Goal: Information Seeking & Learning: Check status

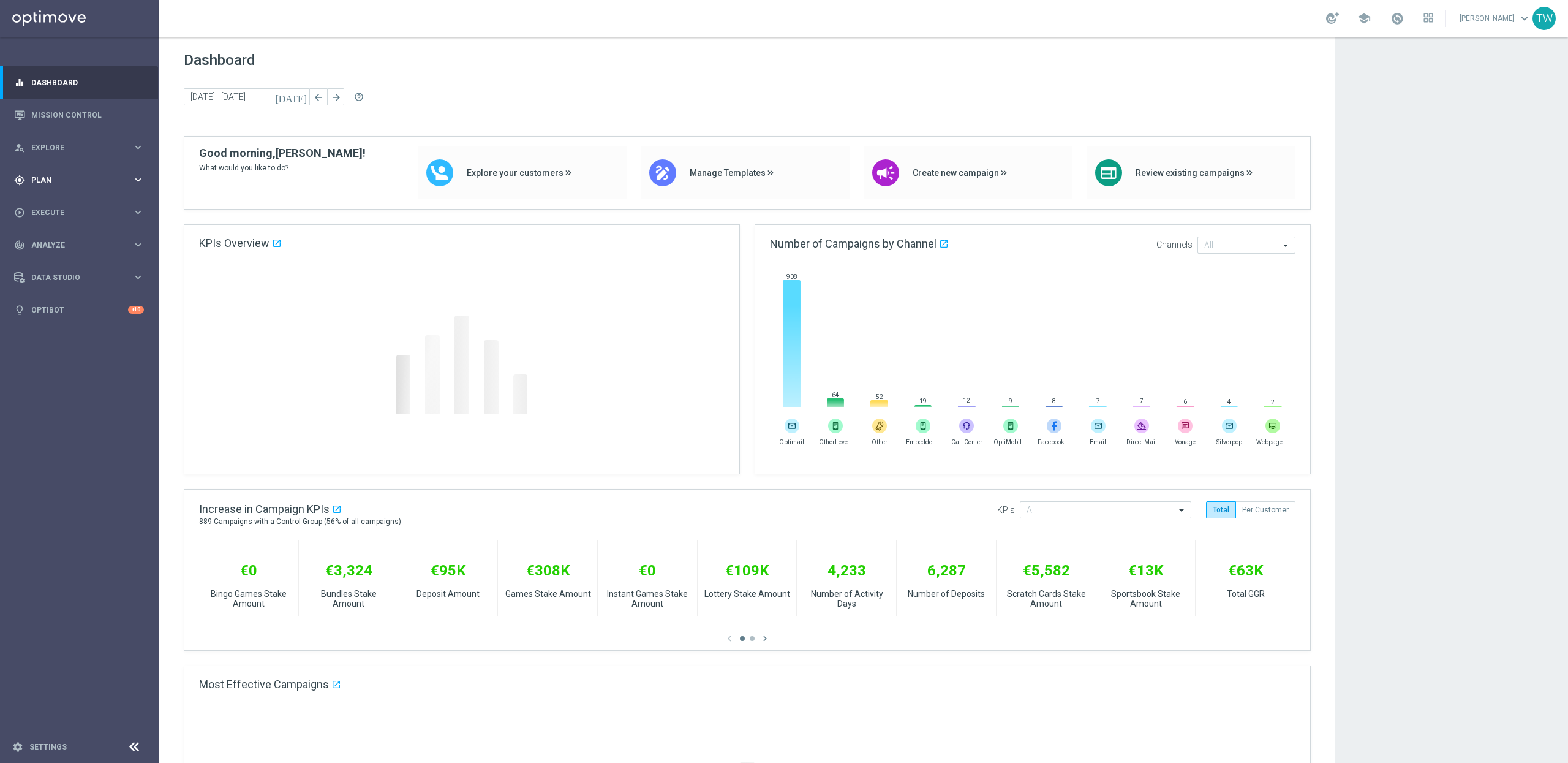
click at [113, 168] on div "gps_fixed Plan keyboard_arrow_right" at bounding box center [79, 180] width 158 height 32
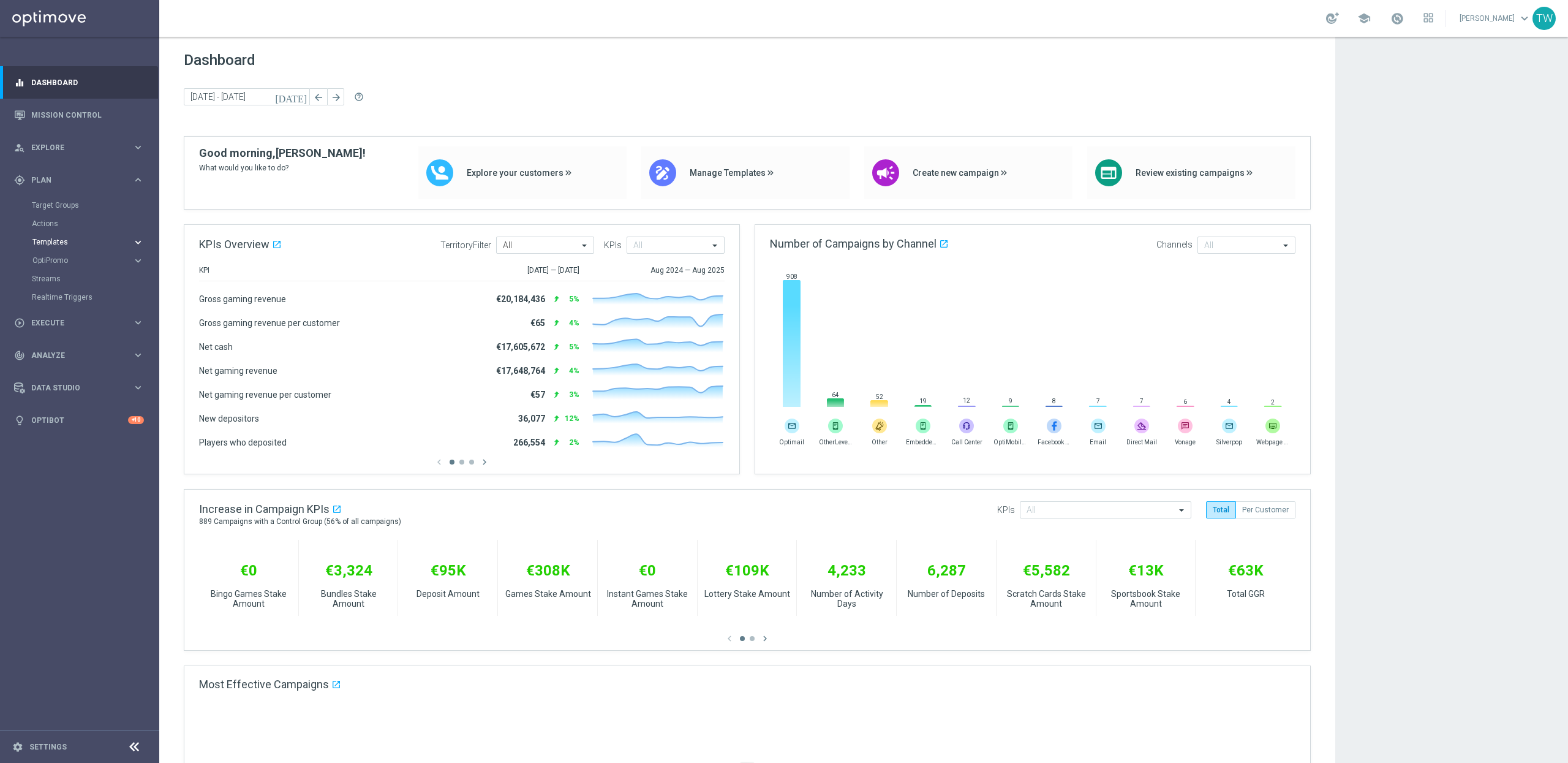
click at [101, 244] on span "Templates" at bounding box center [76, 242] width 88 height 7
click at [56, 258] on link "Optimail" at bounding box center [83, 260] width 89 height 10
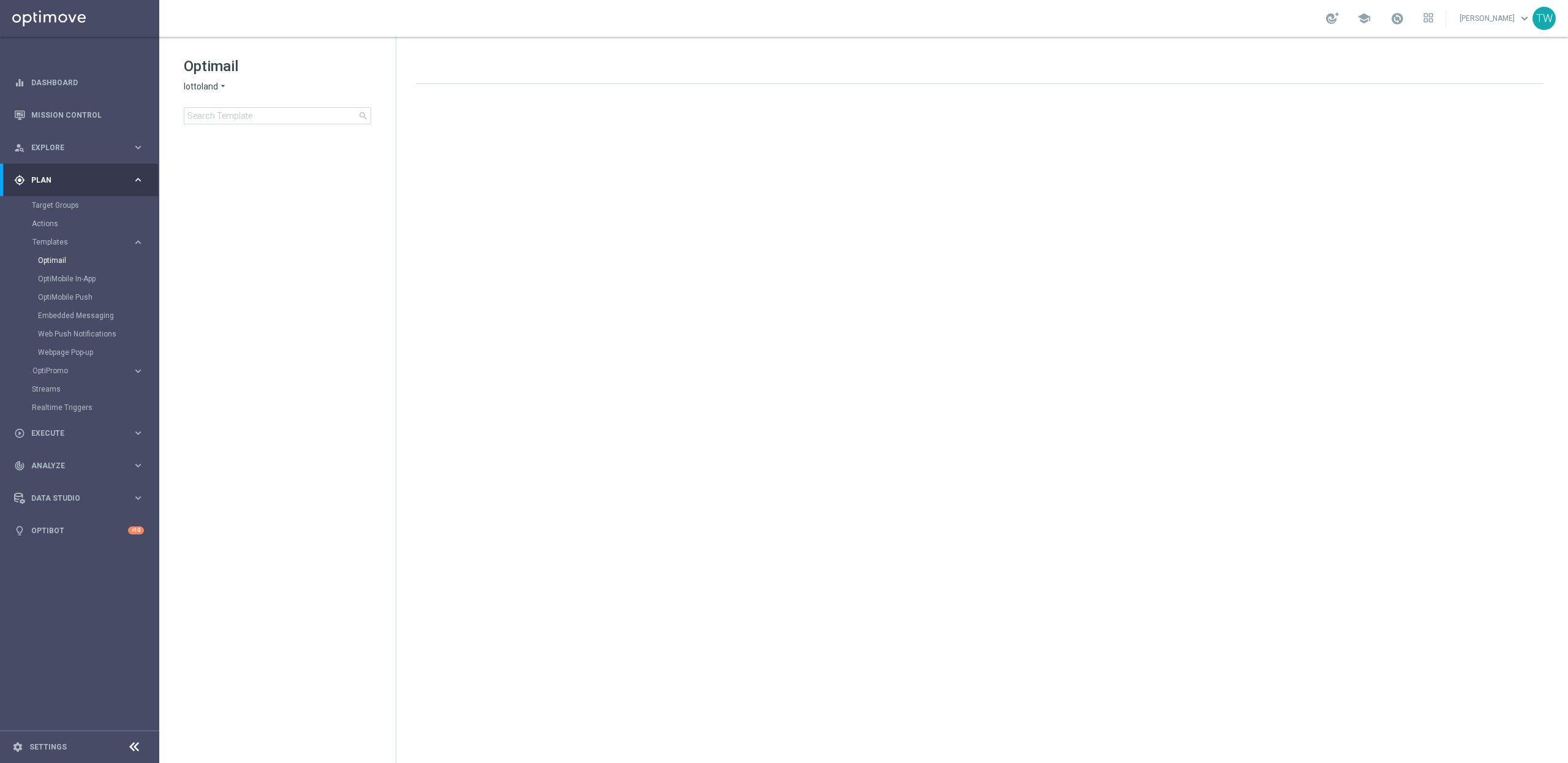
click at [204, 89] on span "lottoland" at bounding box center [201, 86] width 34 height 12
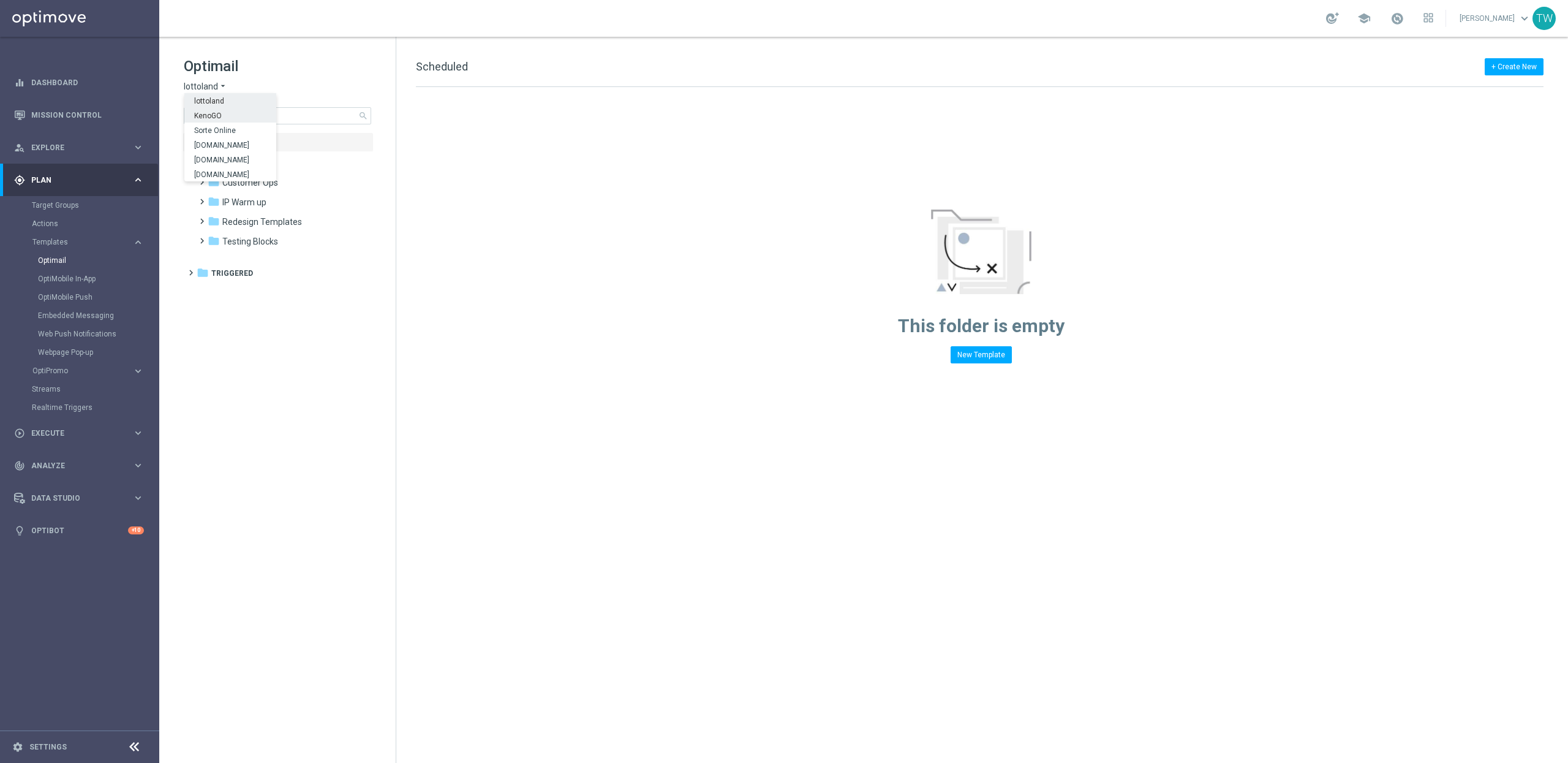
click at [0, 0] on span "KenoGO" at bounding box center [0, 0] width 0 height 0
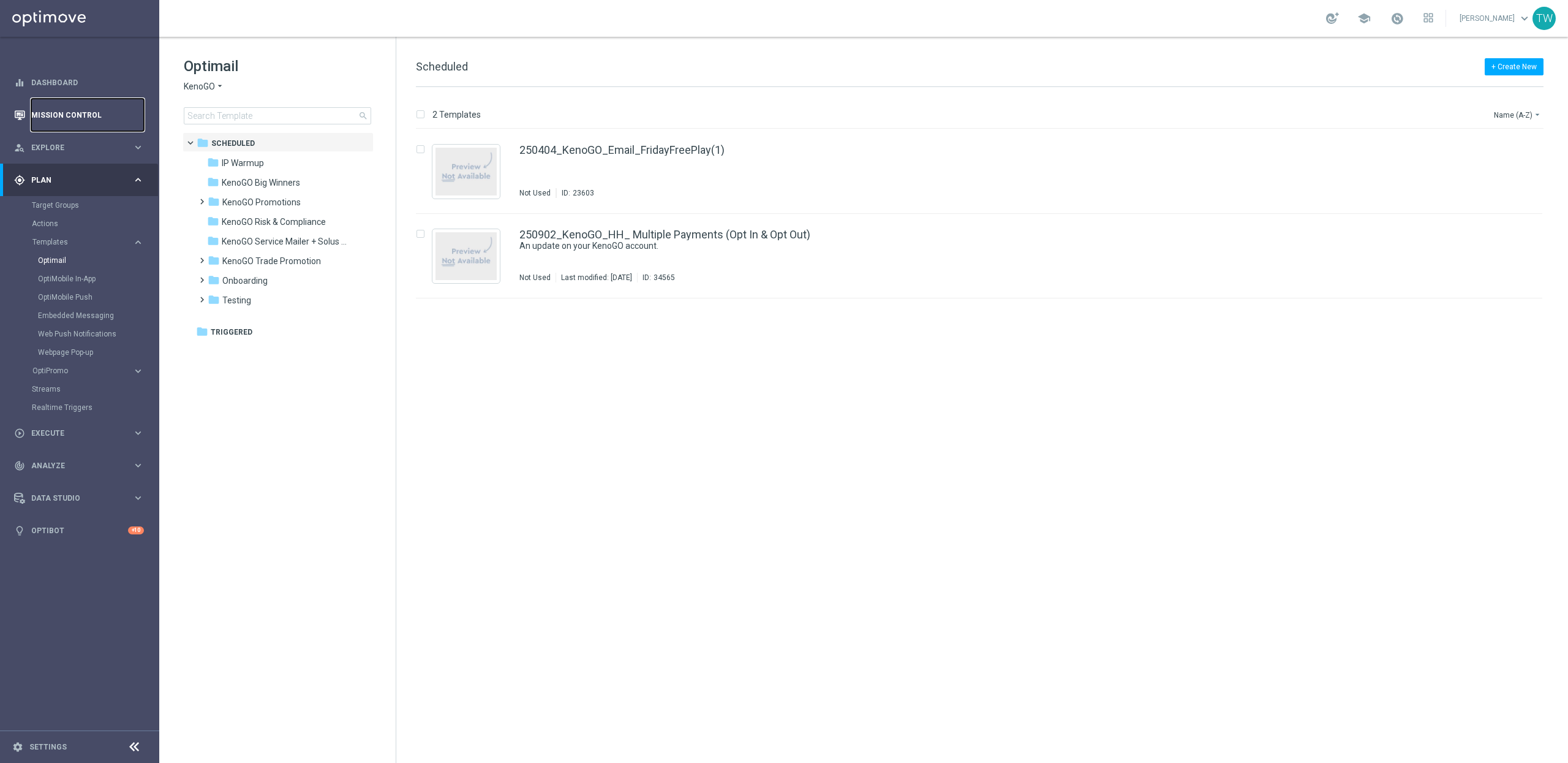
click at [118, 118] on link "Mission Control" at bounding box center [87, 115] width 112 height 32
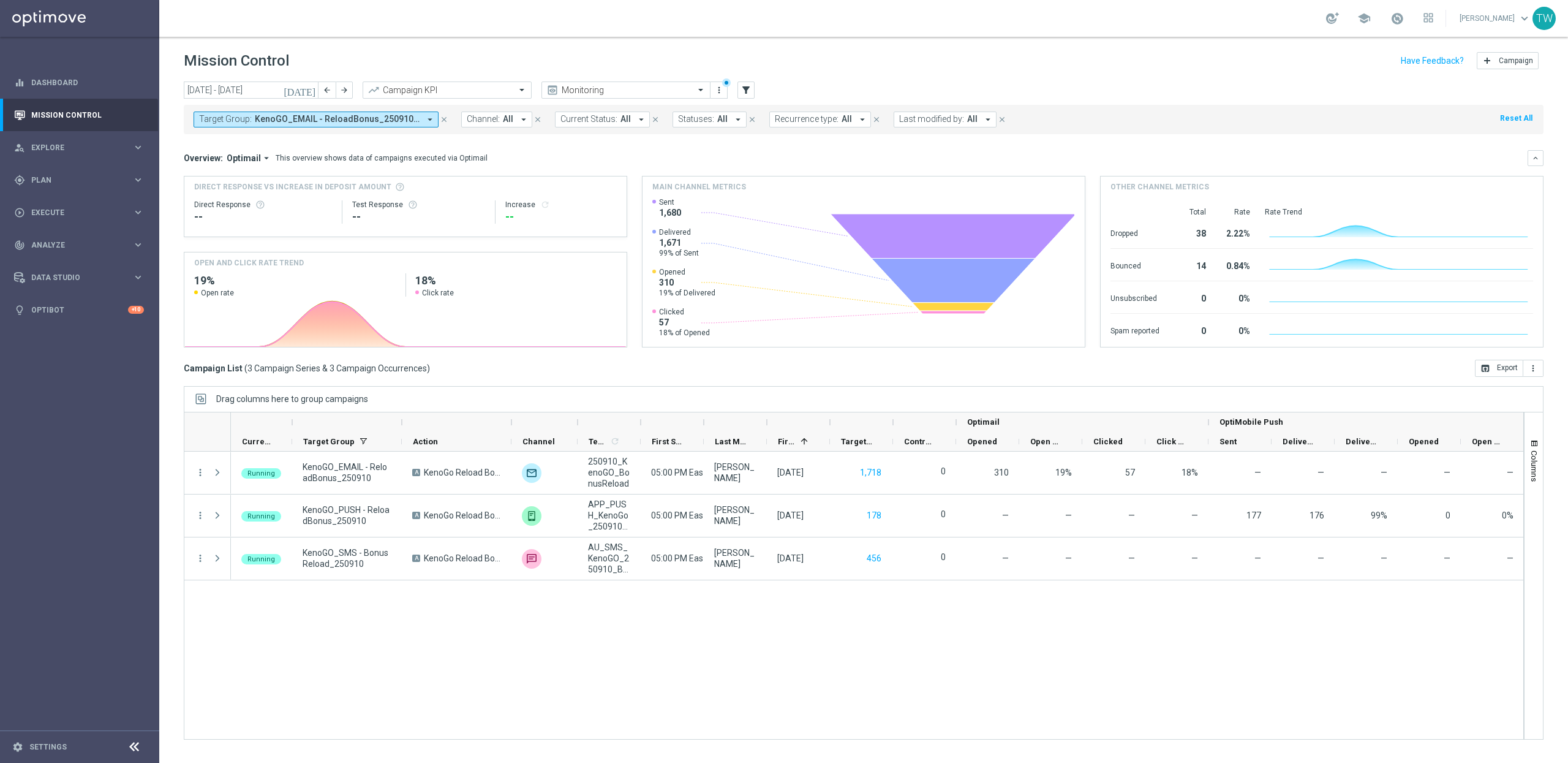
click at [428, 114] on icon "arrow_drop_down" at bounding box center [430, 119] width 11 height 11
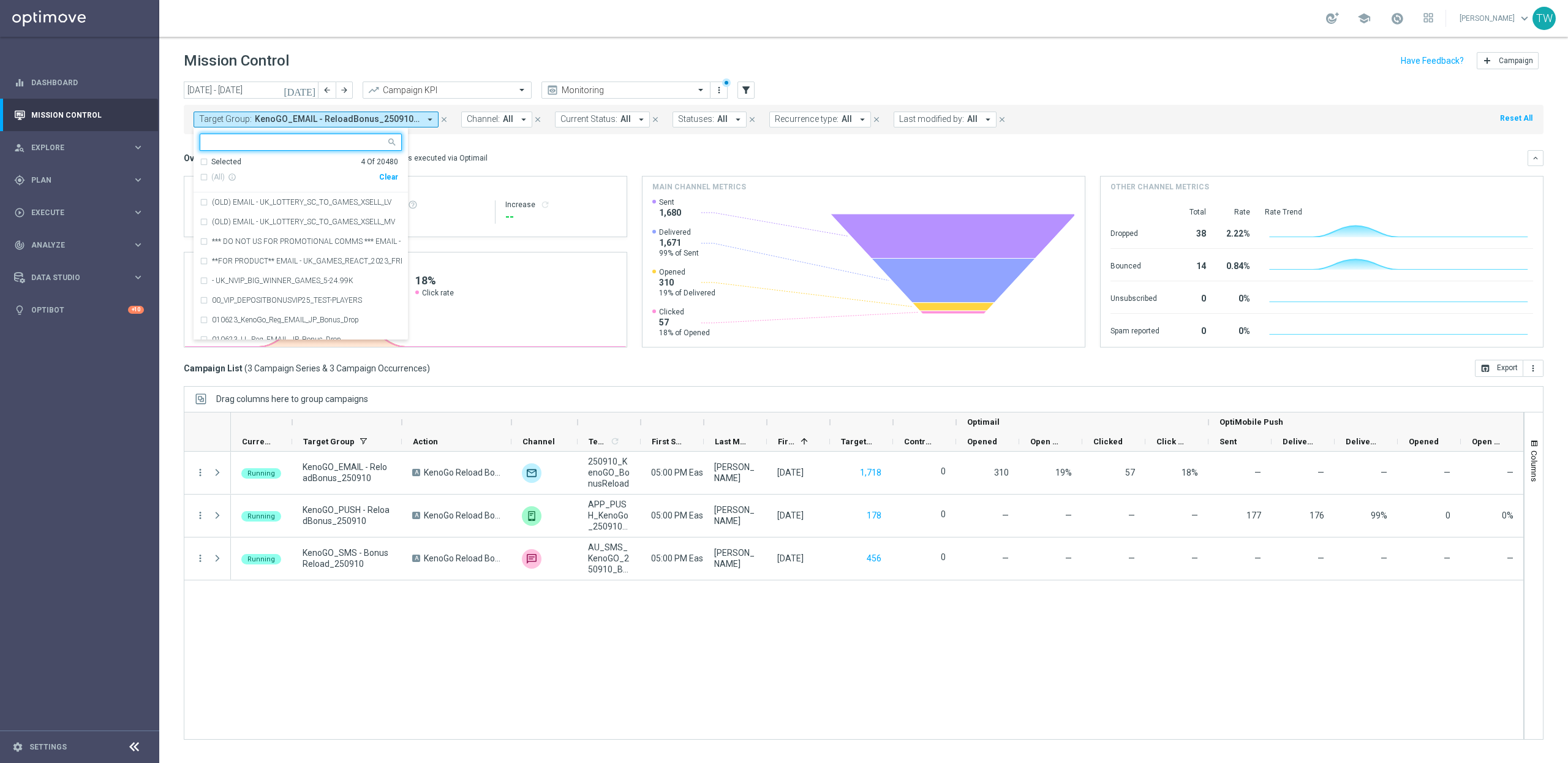
click at [0, 0] on div "Clear" at bounding box center [0, 0] width 0 height 0
click at [371, 145] on input "text" at bounding box center [296, 142] width 180 height 11
click at [248, 180] on span "(All Search Results)" at bounding box center [245, 177] width 67 height 11
type input "250907"
click at [472, 147] on mini-dashboard "Overview: Optimail arrow_drop_down This overview shows data of campaigns execut…" at bounding box center [864, 247] width 1360 height 226
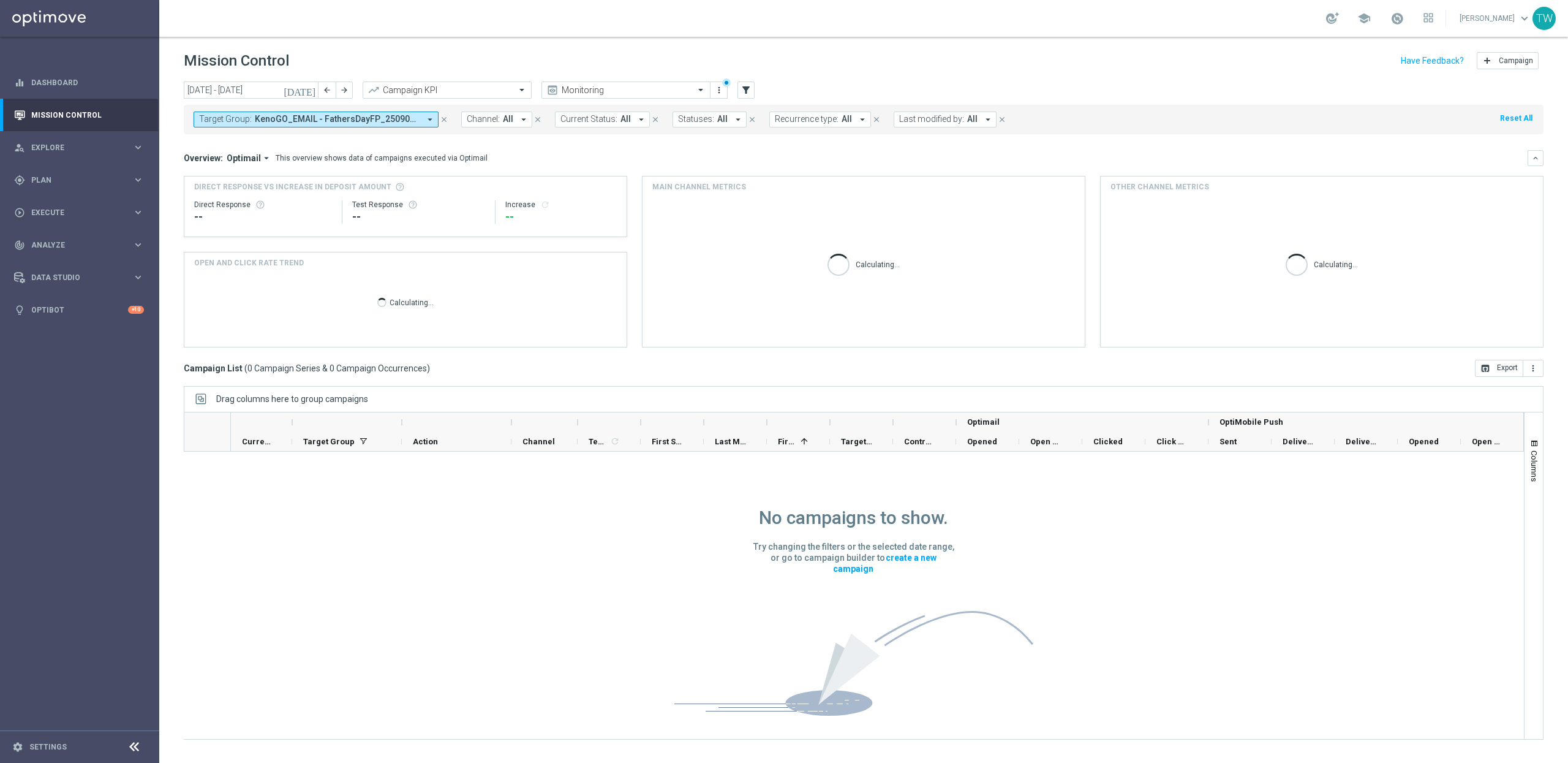
click at [311, 89] on icon "[DATE]" at bounding box center [300, 90] width 33 height 11
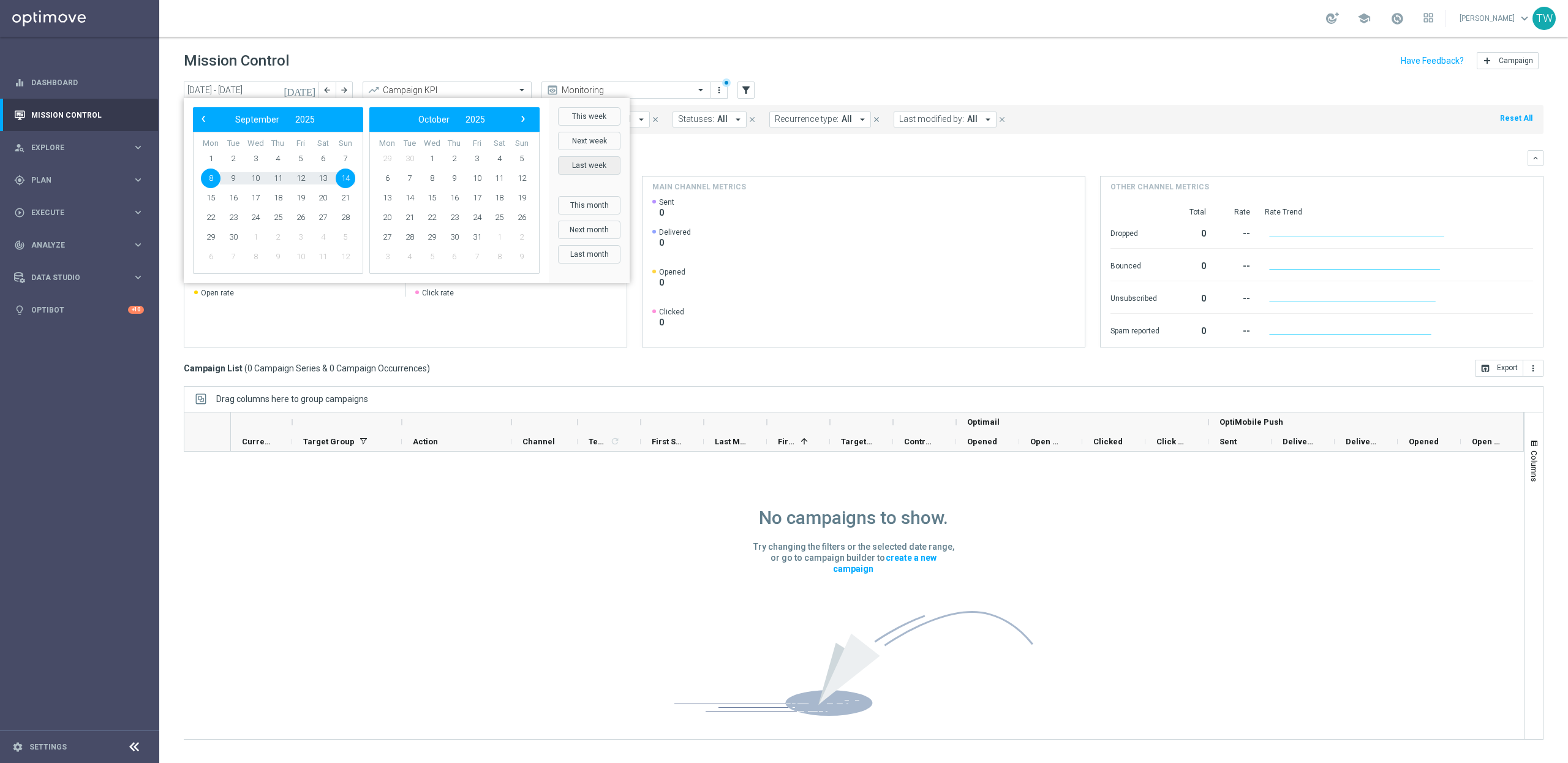
click at [598, 168] on button "Last week" at bounding box center [589, 165] width 63 height 19
type input "01 Sep 2025 - 07 Sep 2025"
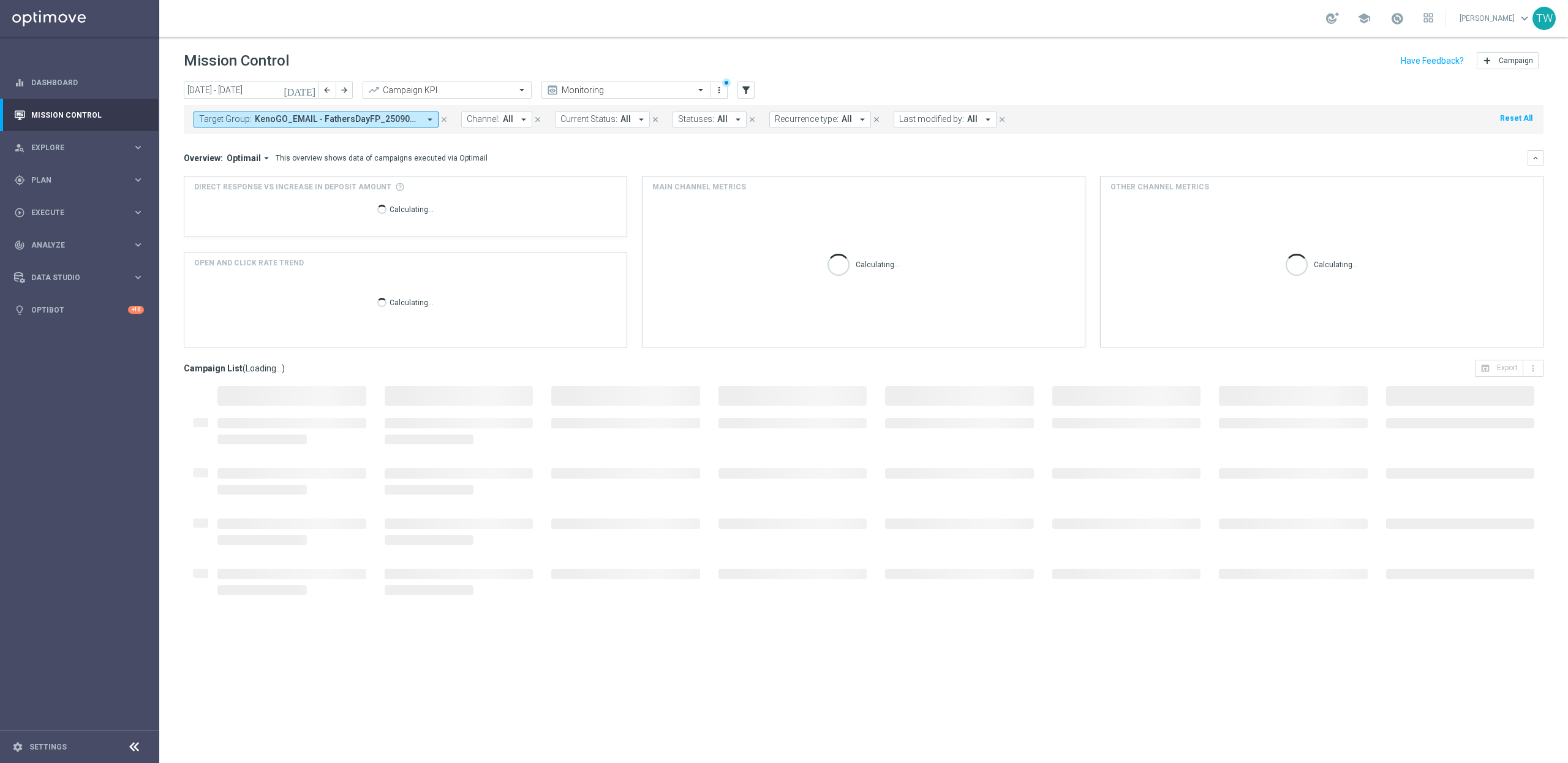
click at [655, 156] on div "Overview: Optimail arrow_drop_down This overview shows data of campaigns execut…" at bounding box center [855, 158] width 1344 height 11
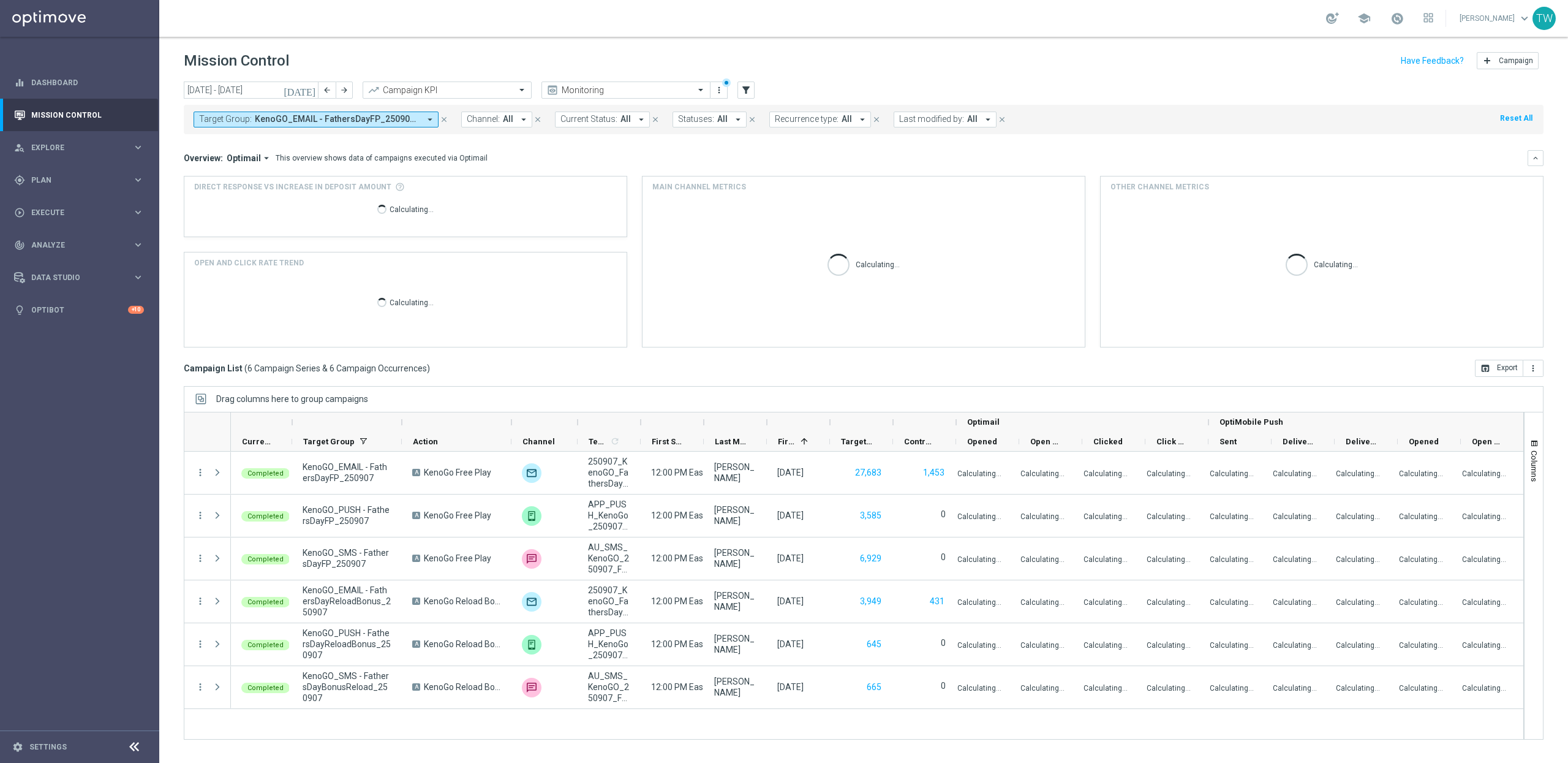
click at [513, 121] on button "Channel: All arrow_drop_down" at bounding box center [497, 119] width 71 height 16
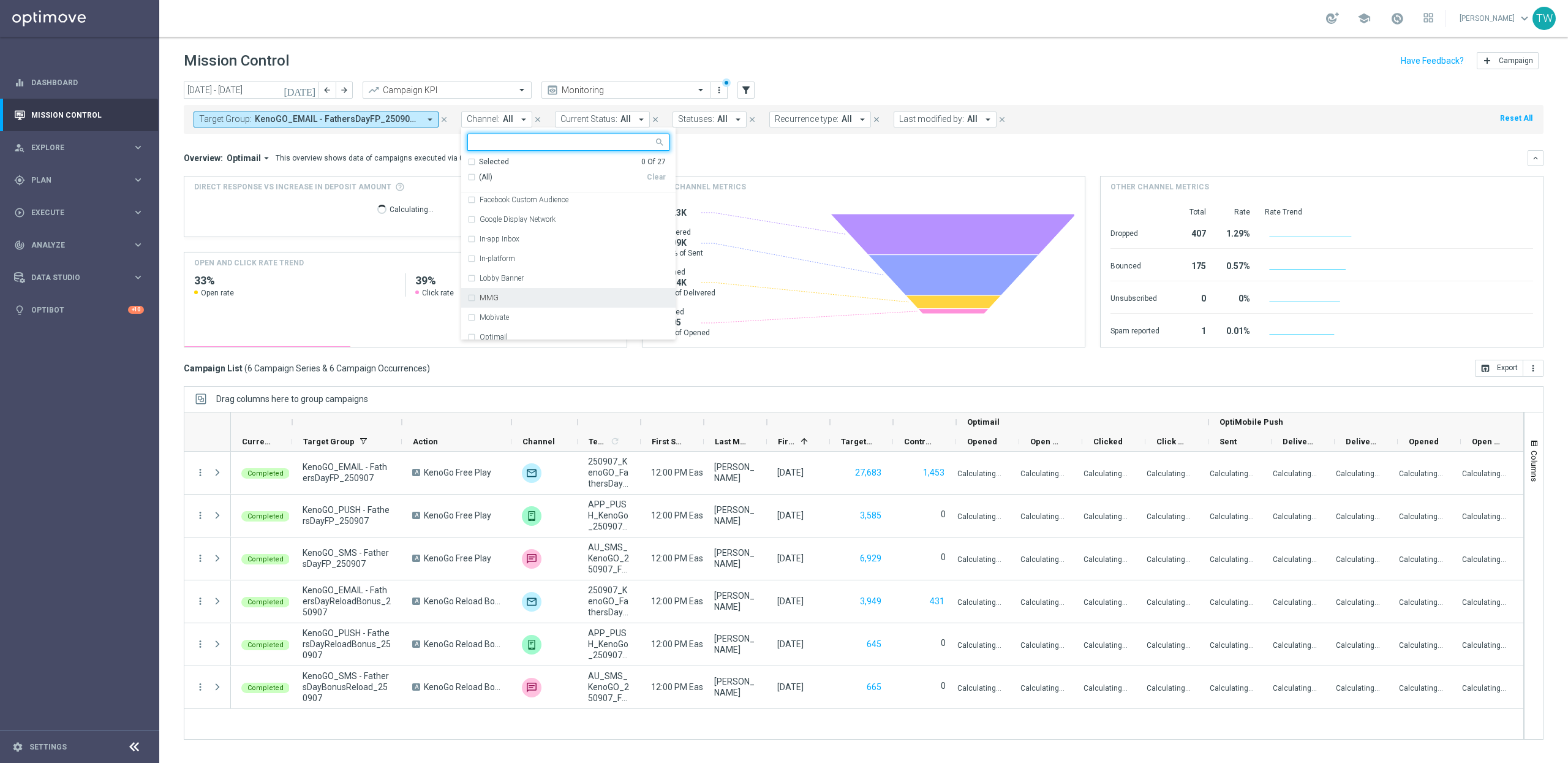
scroll to position [133, 0]
click at [536, 298] on div "Optimail" at bounding box center [568, 304] width 202 height 20
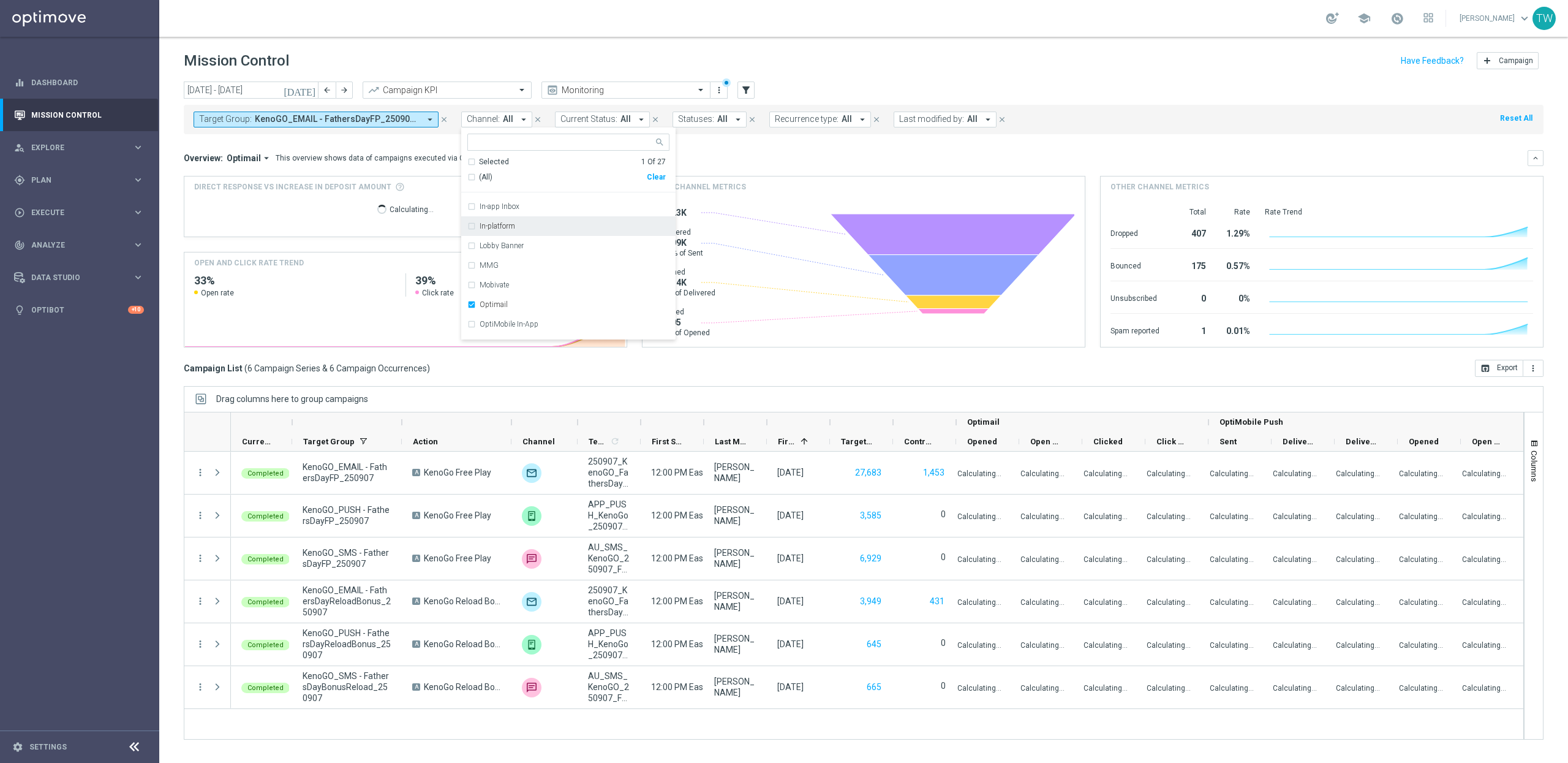
click at [727, 154] on div "Overview: Optimail arrow_drop_down This overview shows data of campaigns execut…" at bounding box center [855, 158] width 1344 height 11
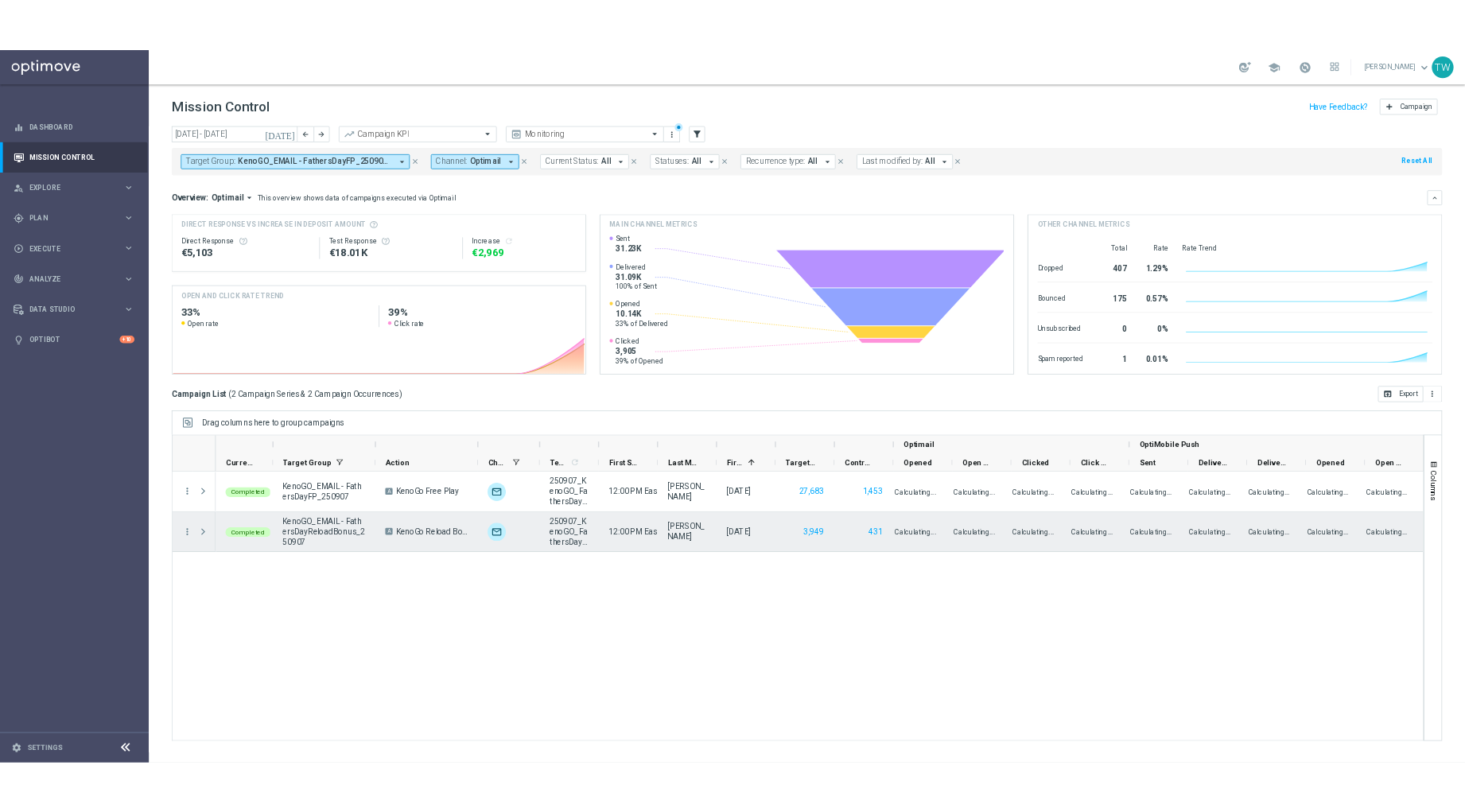
scroll to position [0, 1]
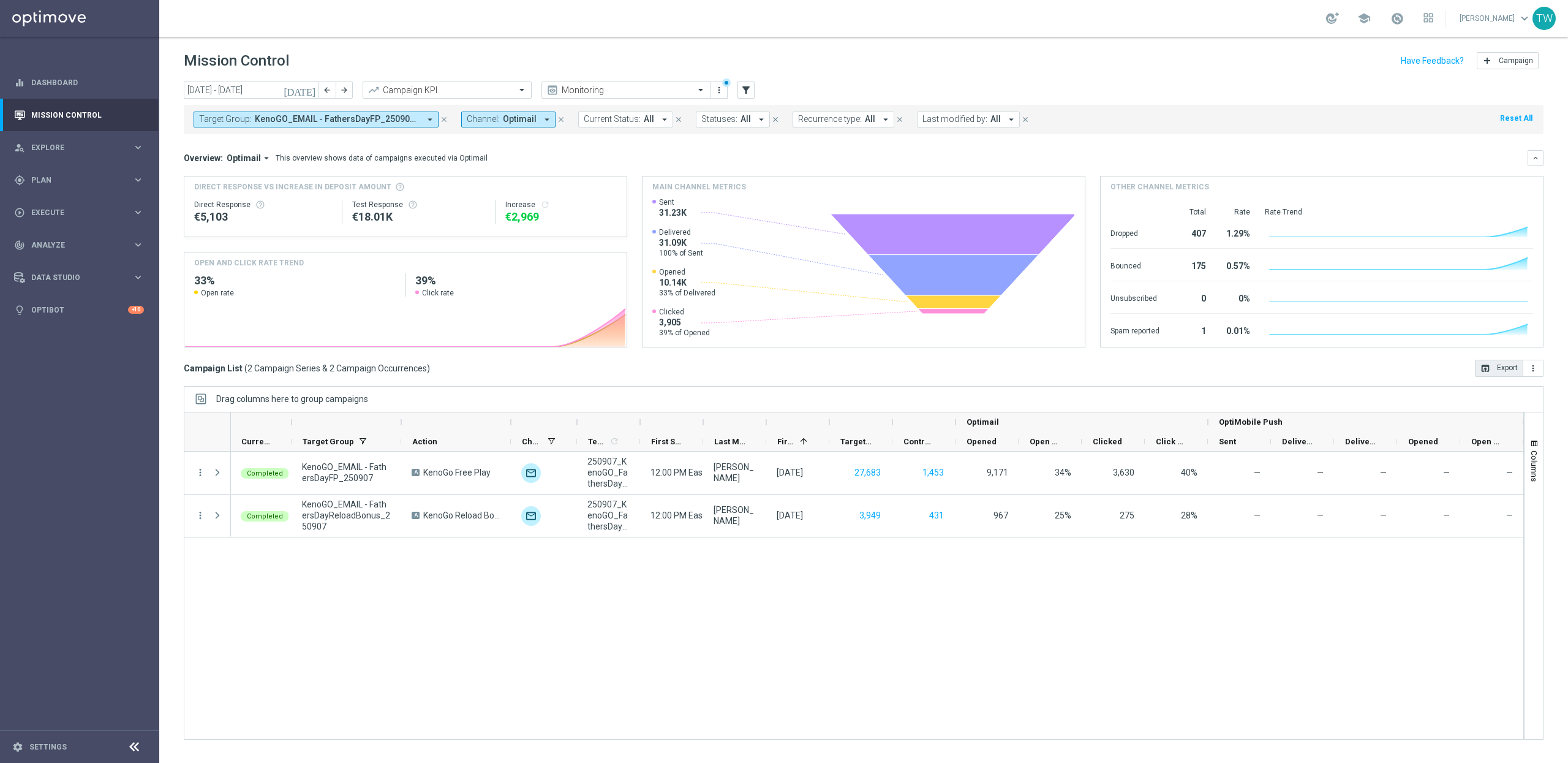
click at [1503, 372] on button "open_in_browser Export" at bounding box center [1499, 368] width 48 height 17
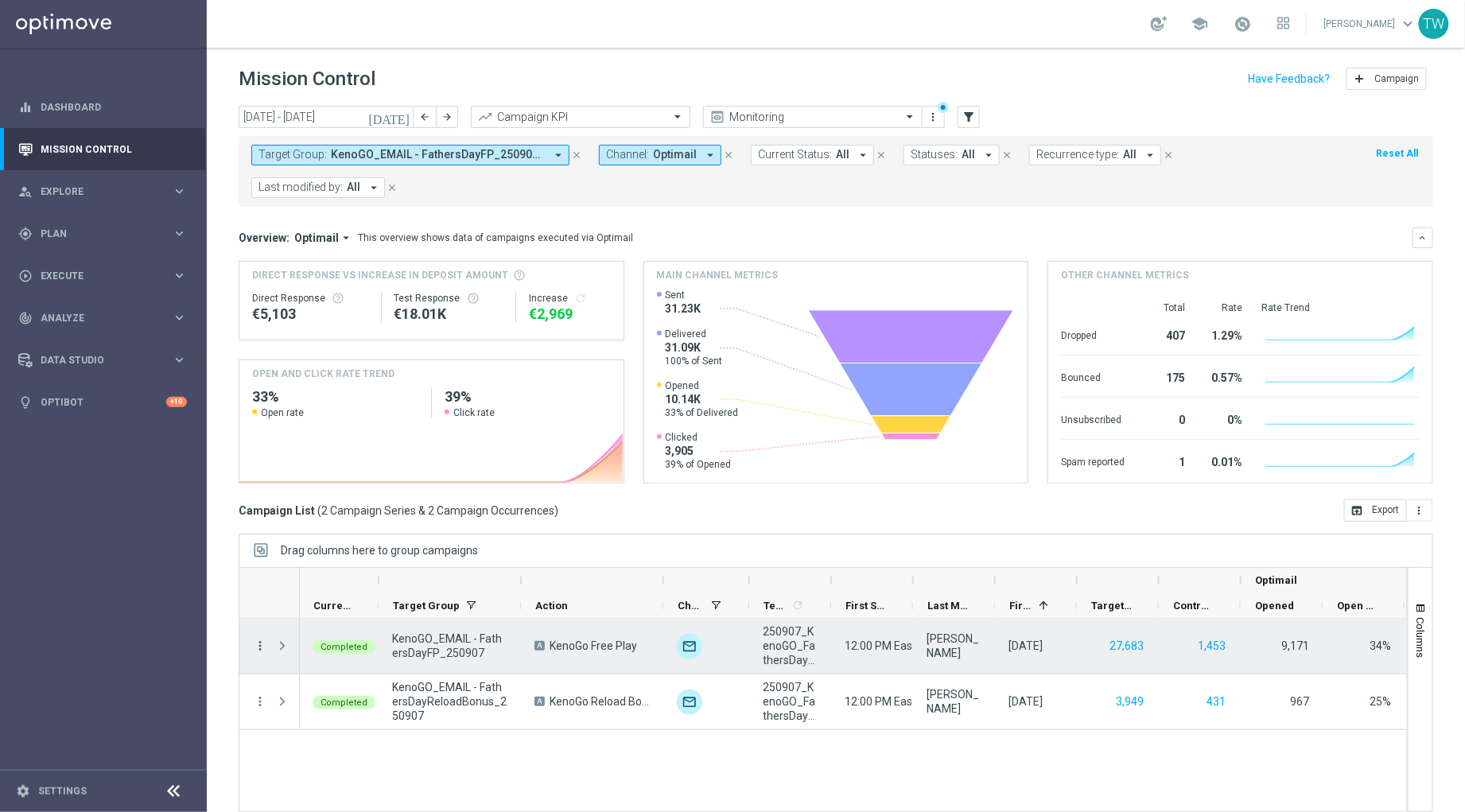
click at [260, 639] on icon "more_vert" at bounding box center [261, 646] width 15 height 15
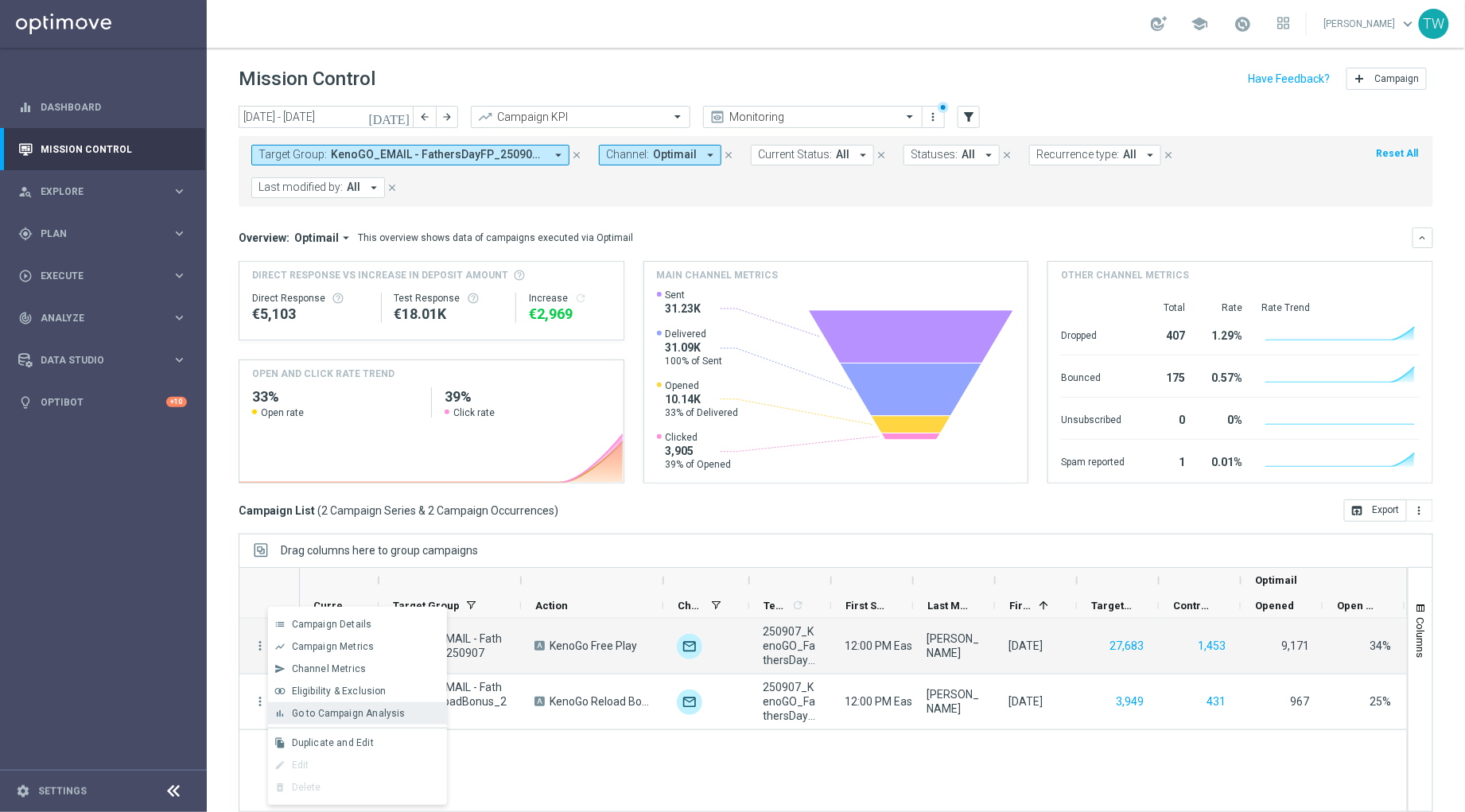
click at [390, 708] on span "Go to Campaign Analysis" at bounding box center [349, 714] width 114 height 11
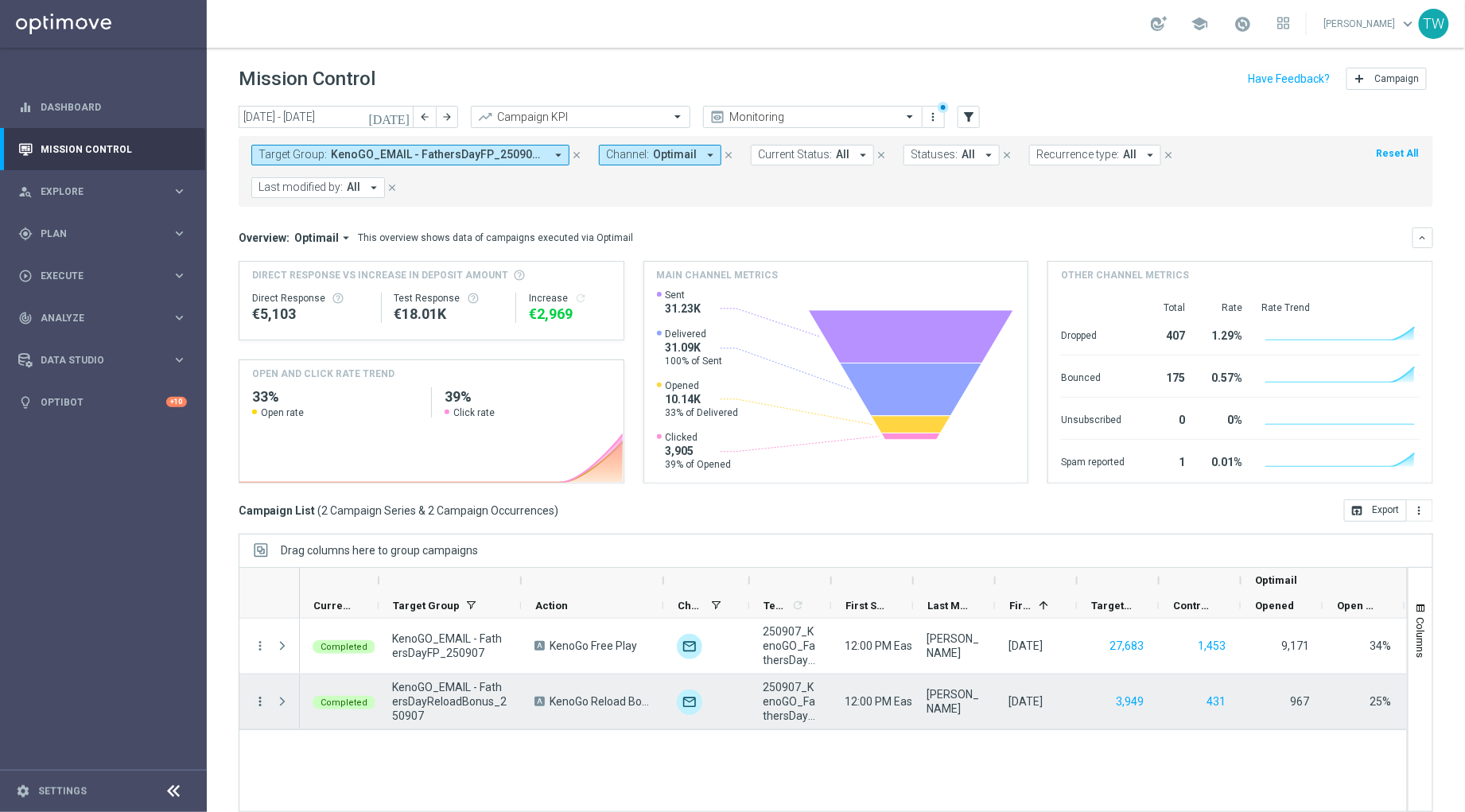
click at [255, 694] on icon "more_vert" at bounding box center [261, 702] width 15 height 15
click at [391, 574] on span "Go to Campaign Analysis" at bounding box center [349, 571] width 114 height 11
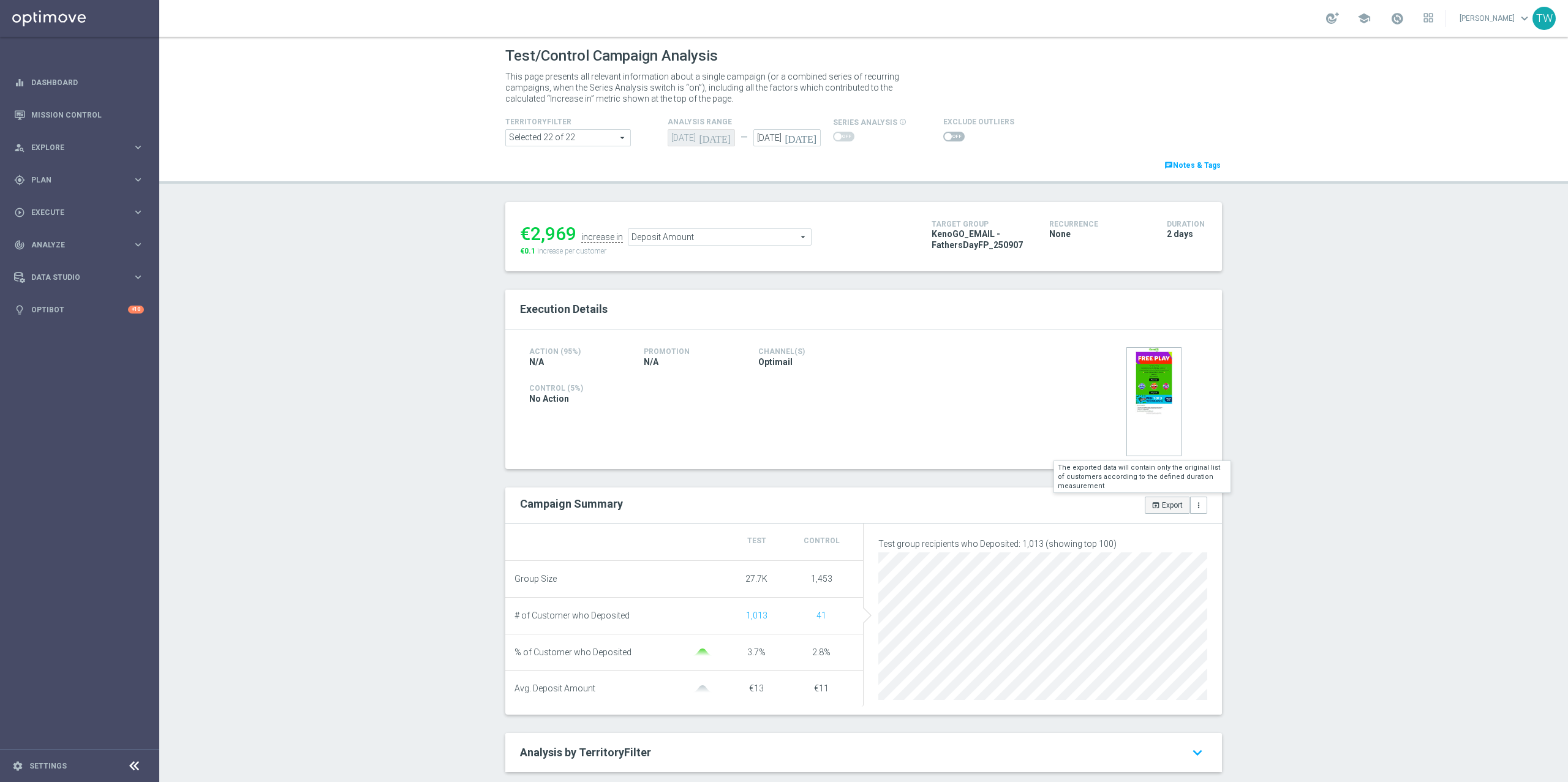
click at [1128, 508] on button "open_in_browser Export" at bounding box center [1167, 506] width 45 height 17
click at [1128, 504] on icon "open_in_browser" at bounding box center [1156, 506] width 9 height 9
